Goal: Check status: Check status

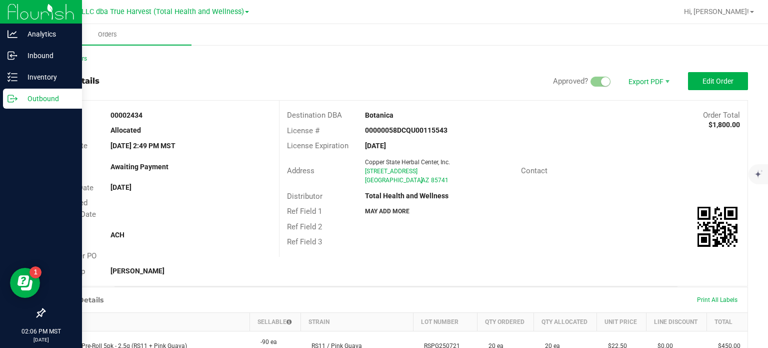
click at [32, 91] on div "Outbound" at bounding box center [42, 99] width 79 height 20
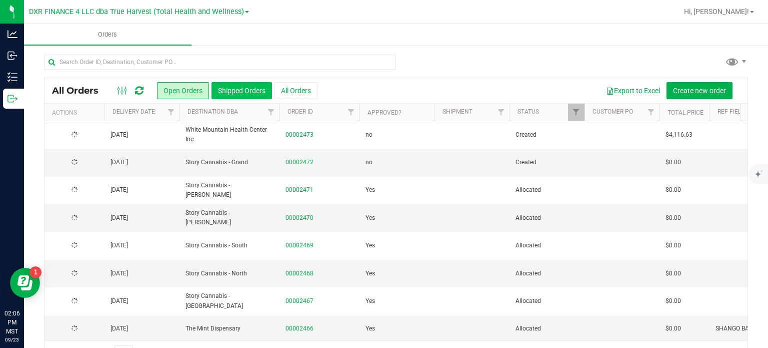
click at [226, 84] on button "Shipped Orders" at bounding box center [242, 90] width 61 height 17
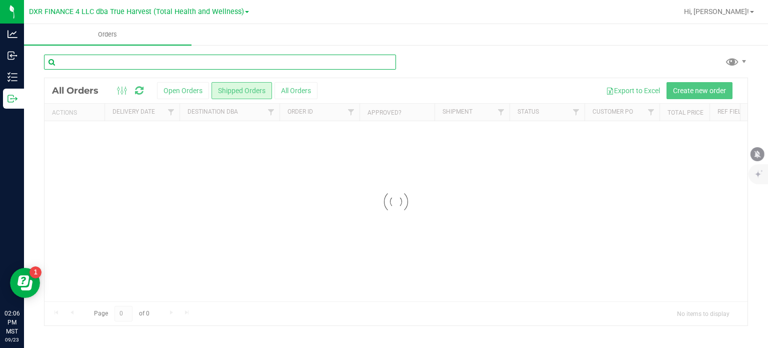
click at [185, 62] on input "text" at bounding box center [220, 62] width 352 height 15
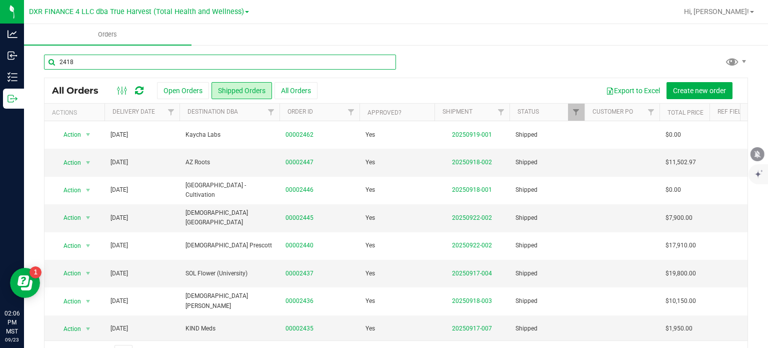
type input "2418"
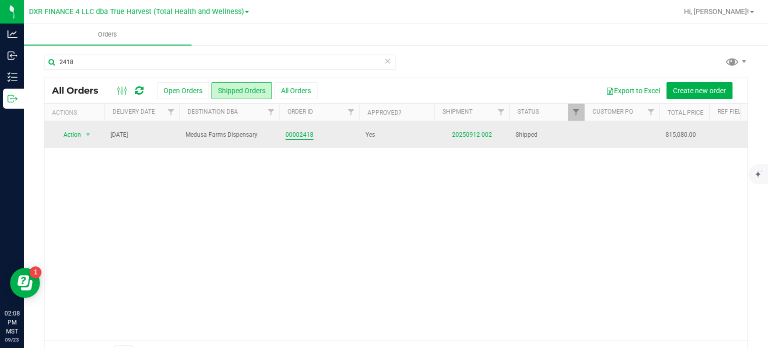
click at [310, 134] on link "00002418" at bounding box center [300, 135] width 28 height 10
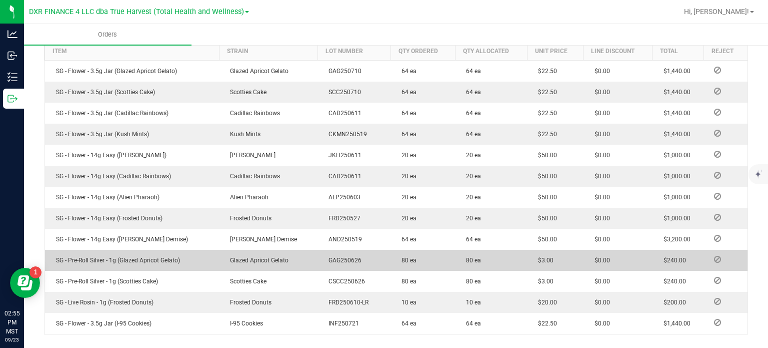
scroll to position [395, 0]
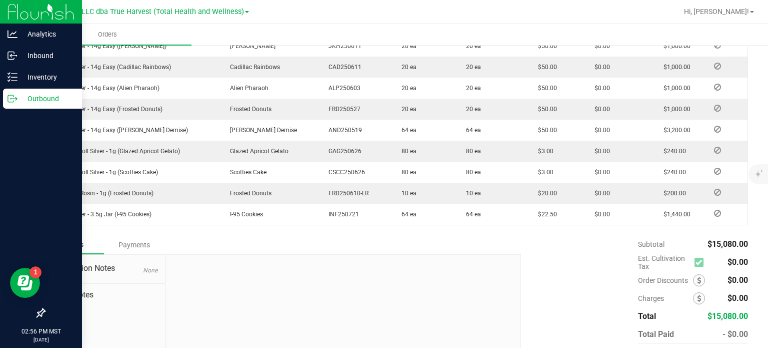
click at [27, 95] on p "Outbound" at bounding box center [48, 99] width 60 height 12
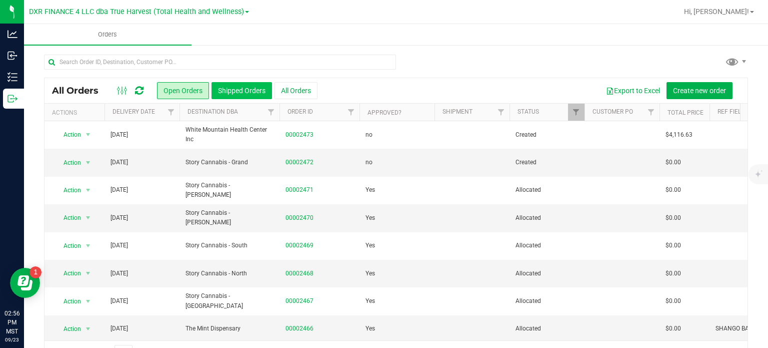
click at [250, 92] on button "Shipped Orders" at bounding box center [242, 90] width 61 height 17
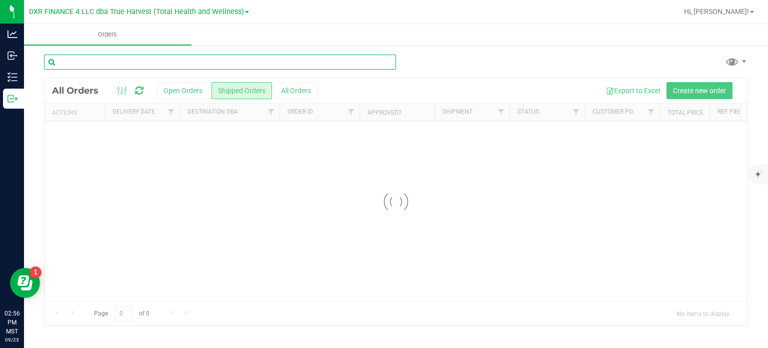
click at [125, 63] on input "text" at bounding box center [220, 62] width 352 height 15
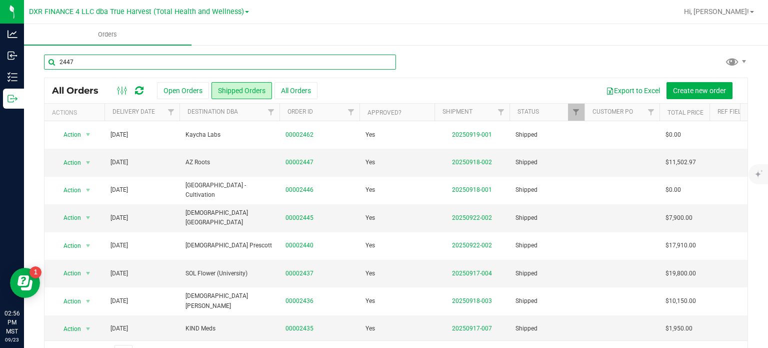
type input "2447"
